Goal: Find specific page/section: Find specific page/section

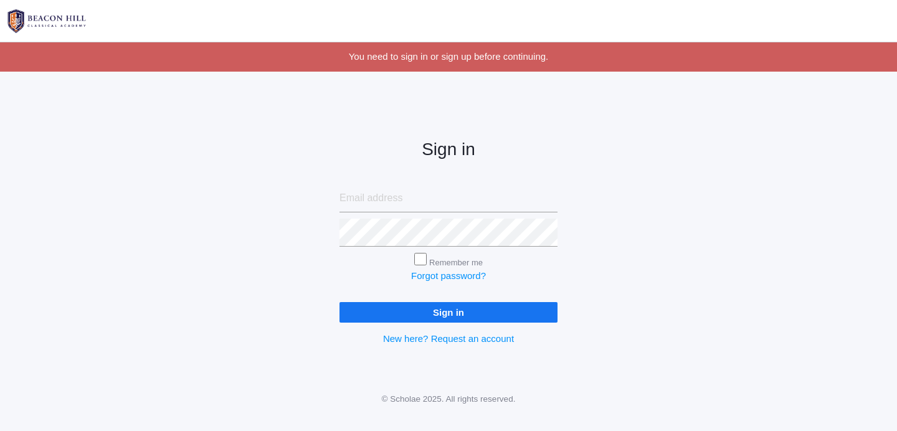
click at [415, 194] on input "email" at bounding box center [449, 198] width 218 height 28
type input "jonandrhea@mac.com"
click at [340, 302] on input "Sign in" at bounding box center [449, 312] width 218 height 21
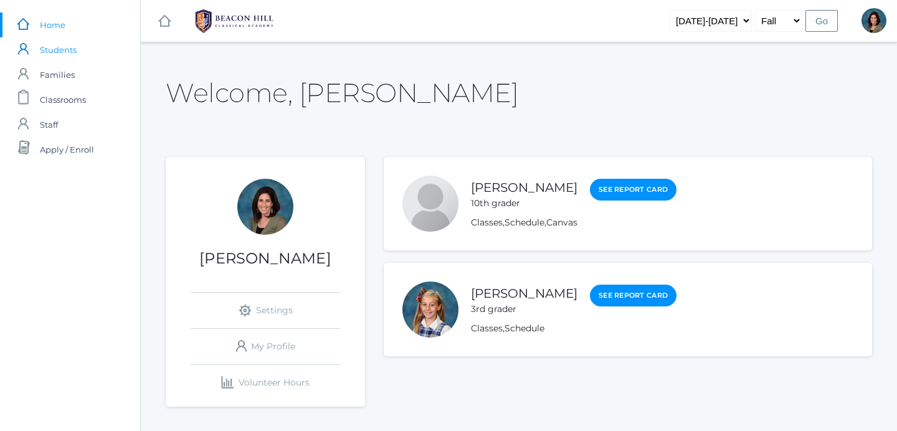
click at [81, 44] on link "icons/user/plain Created with Sketch. Students" at bounding box center [70, 49] width 140 height 25
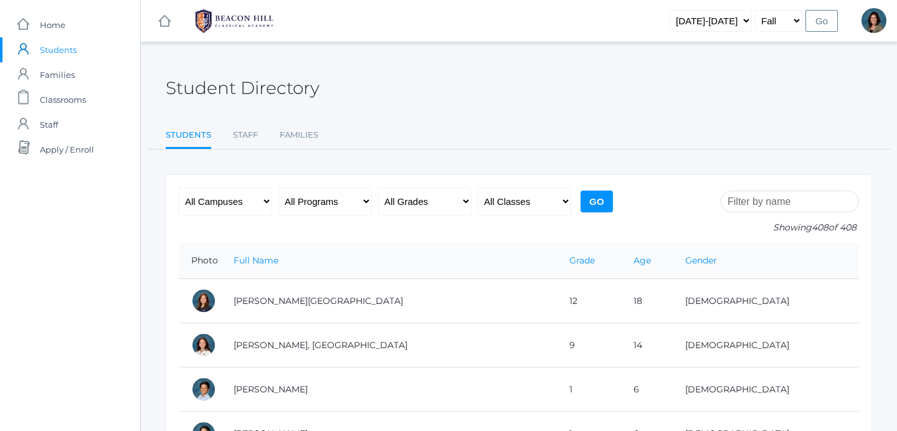
click at [802, 211] on input "search" at bounding box center [790, 202] width 138 height 22
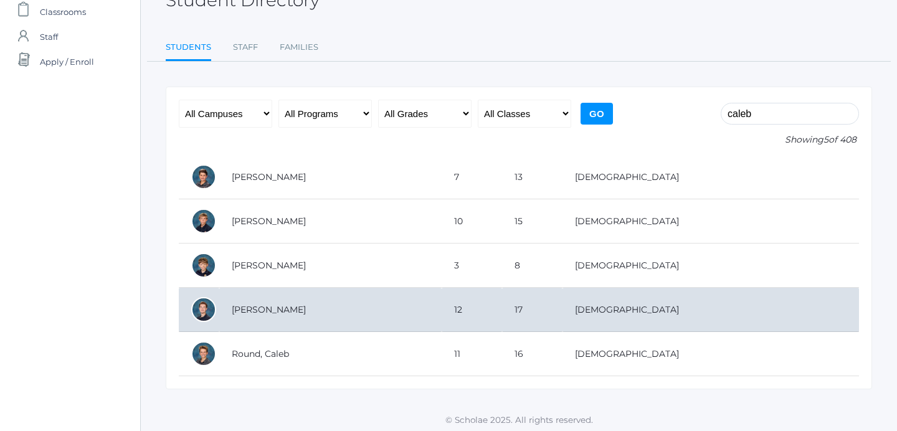
scroll to position [89, 0]
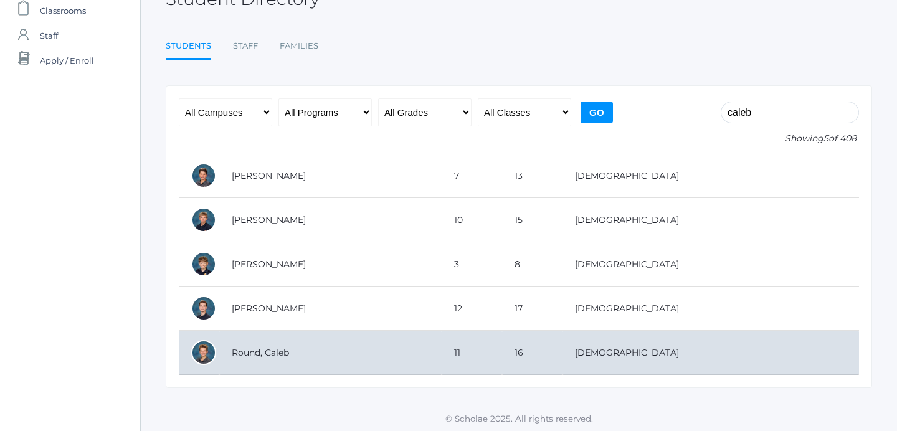
type input "caleb"
click at [442, 355] on td "Round, Caleb" at bounding box center [330, 353] width 222 height 44
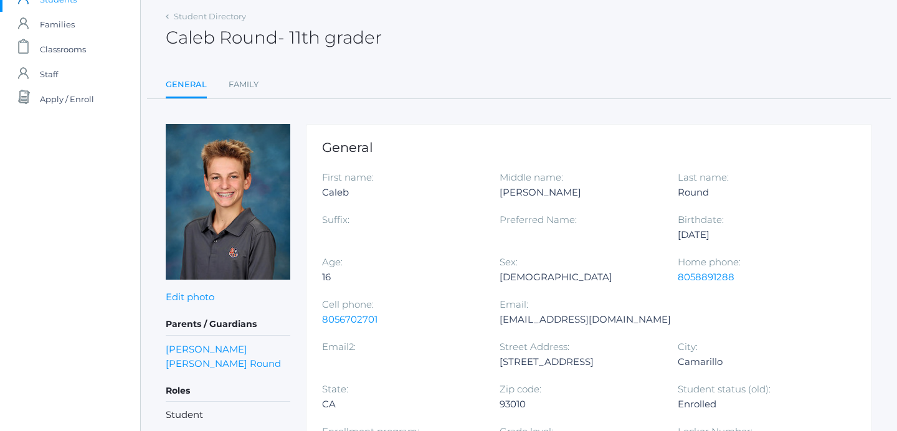
scroll to position [53, 0]
